Goal: Information Seeking & Learning: Learn about a topic

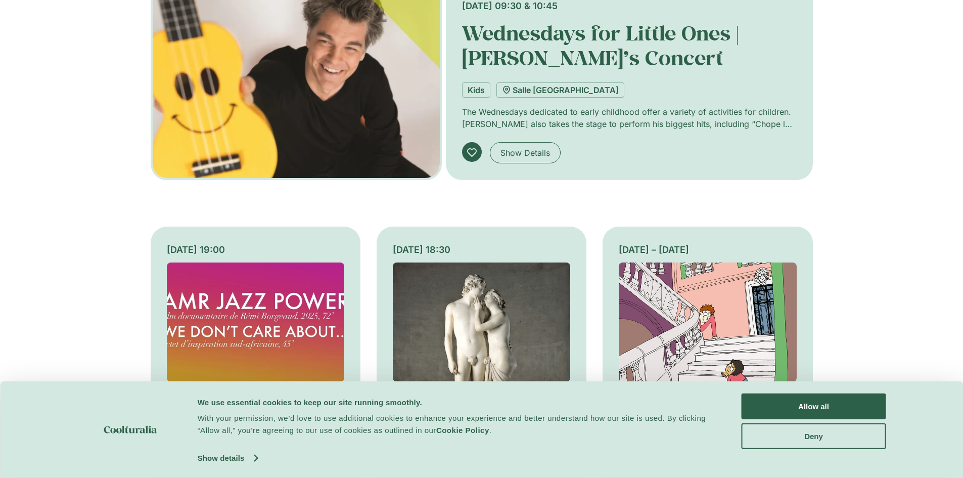
scroll to position [506, 0]
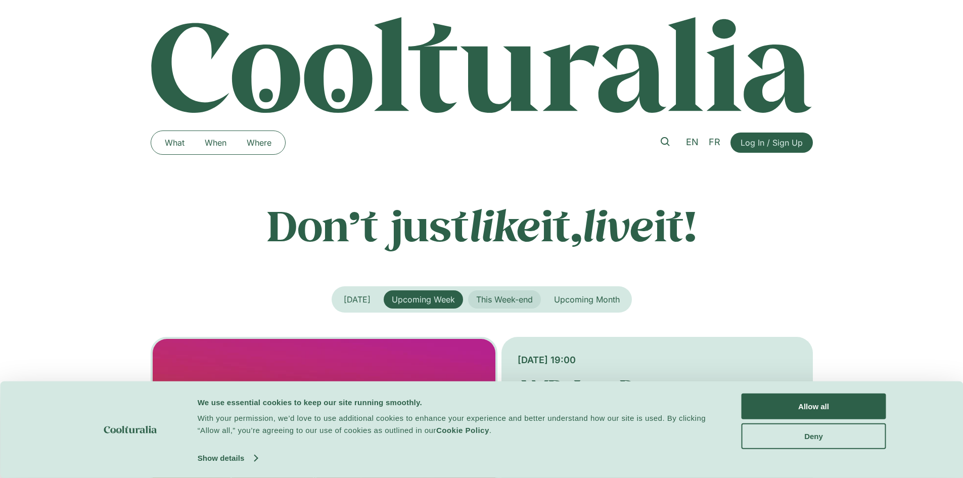
click at [515, 293] on button "This Week-end" at bounding box center [504, 299] width 73 height 18
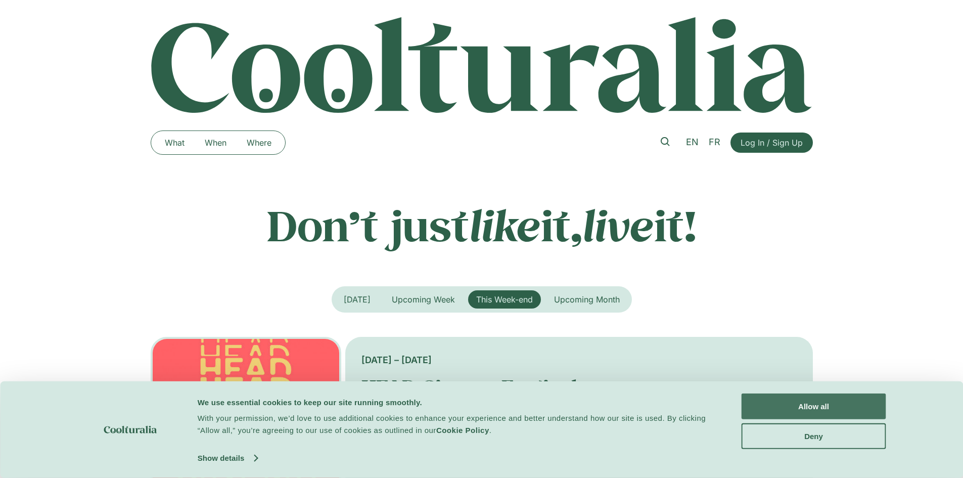
click at [791, 412] on button "Allow all" at bounding box center [814, 406] width 145 height 26
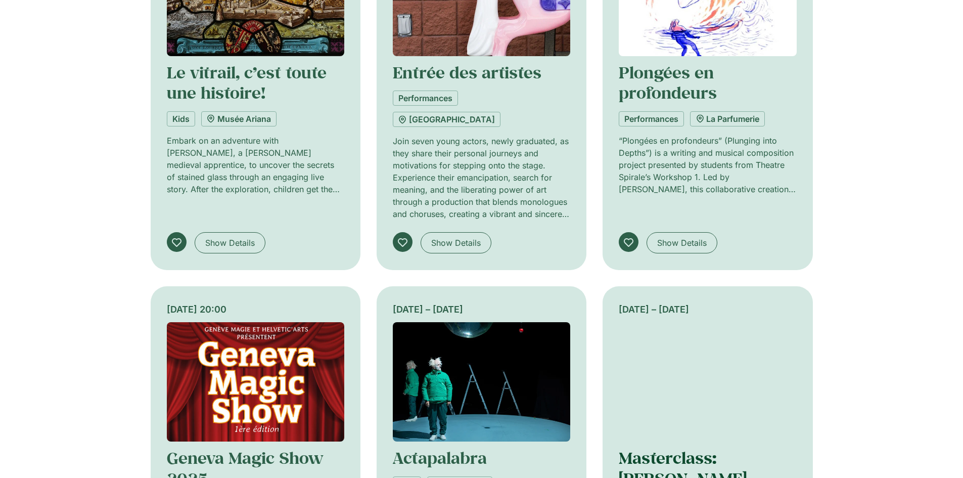
scroll to position [859, 0]
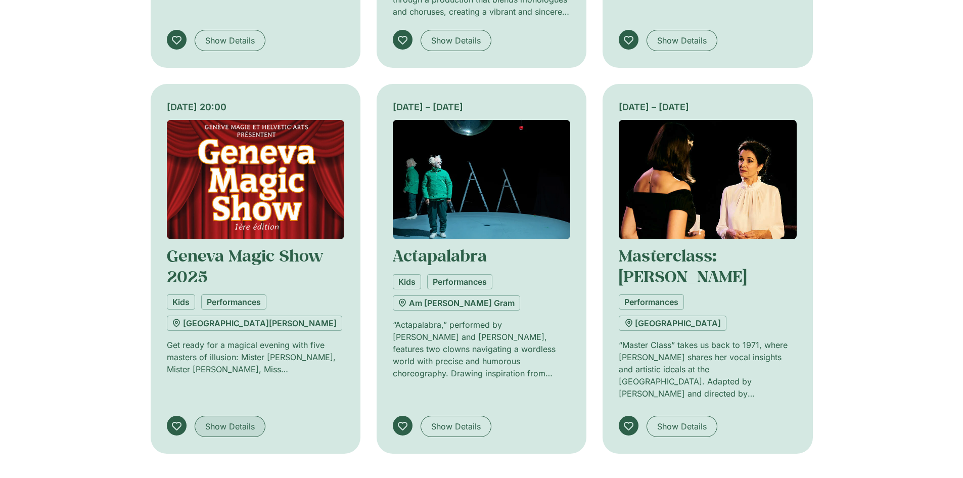
click at [219, 420] on span "Show Details" at bounding box center [230, 426] width 50 height 12
